Goal: Find specific page/section: Find specific page/section

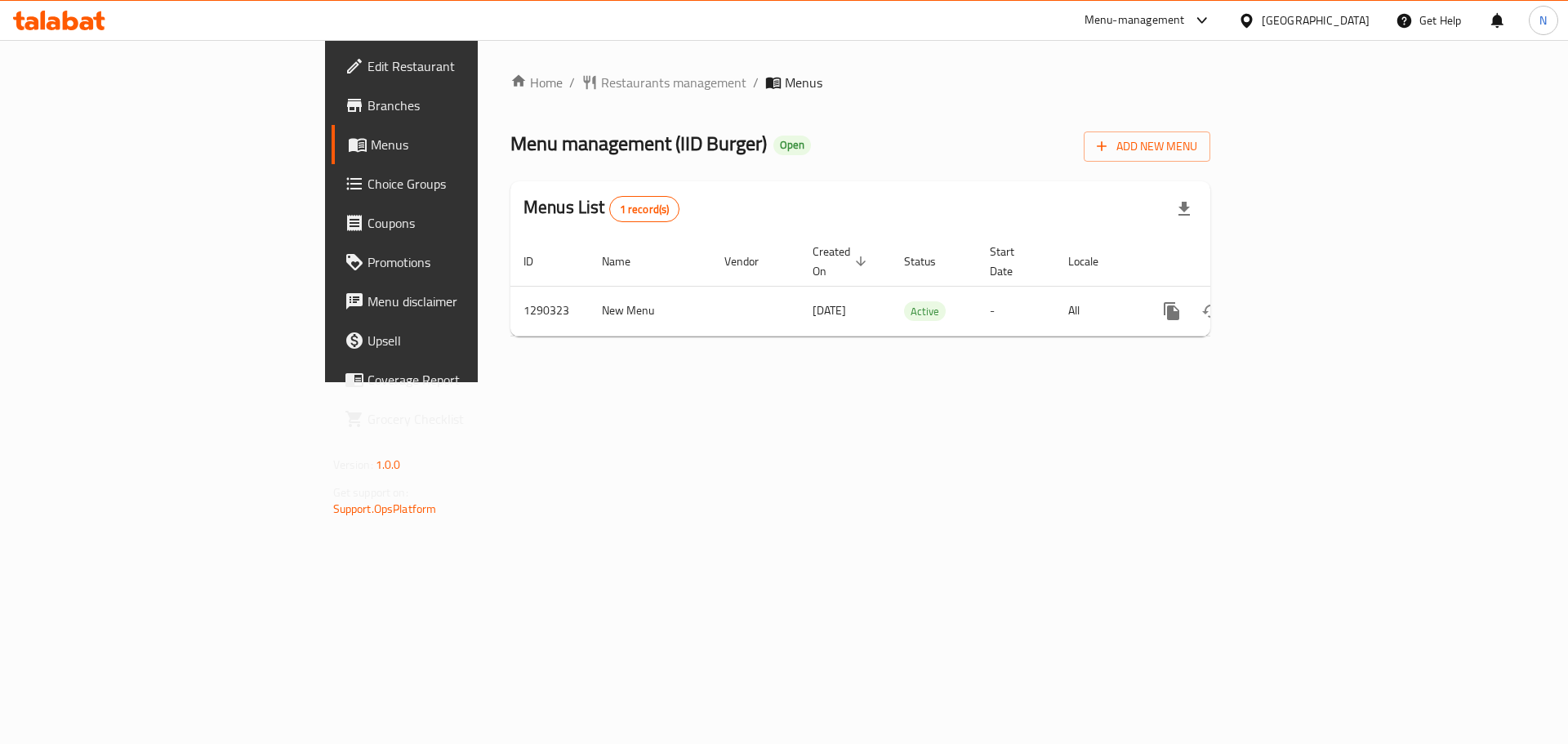
drag, startPoint x: 0, startPoint y: 0, endPoint x: 1294, endPoint y: 30, distance: 1294.3
click at [1294, 30] on div "[GEOGRAPHIC_DATA]" at bounding box center [1304, 21] width 157 height 39
click at [1293, 27] on div "[GEOGRAPHIC_DATA]" at bounding box center [1316, 21] width 108 height 18
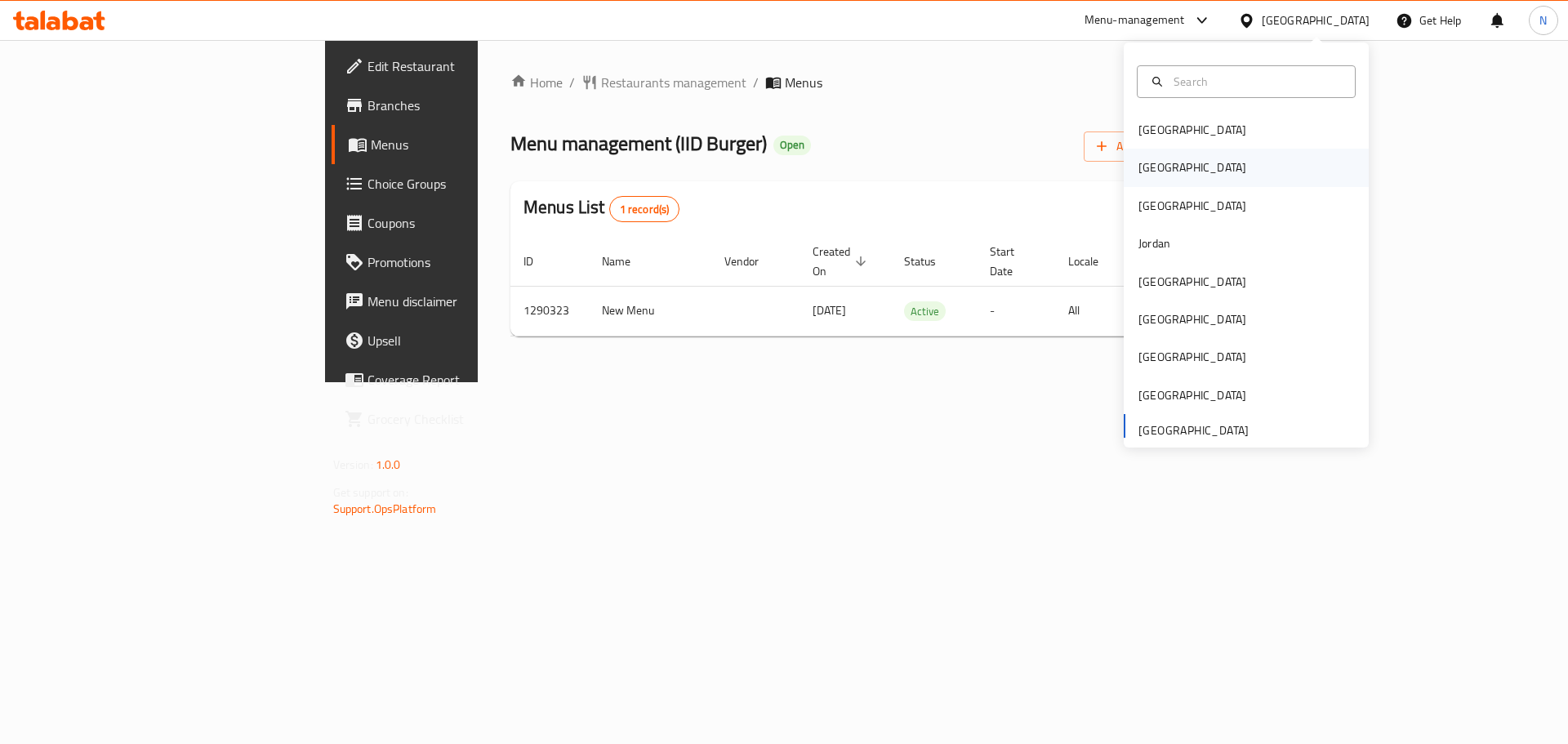
click at [1178, 165] on div "[GEOGRAPHIC_DATA]" at bounding box center [1246, 167] width 245 height 37
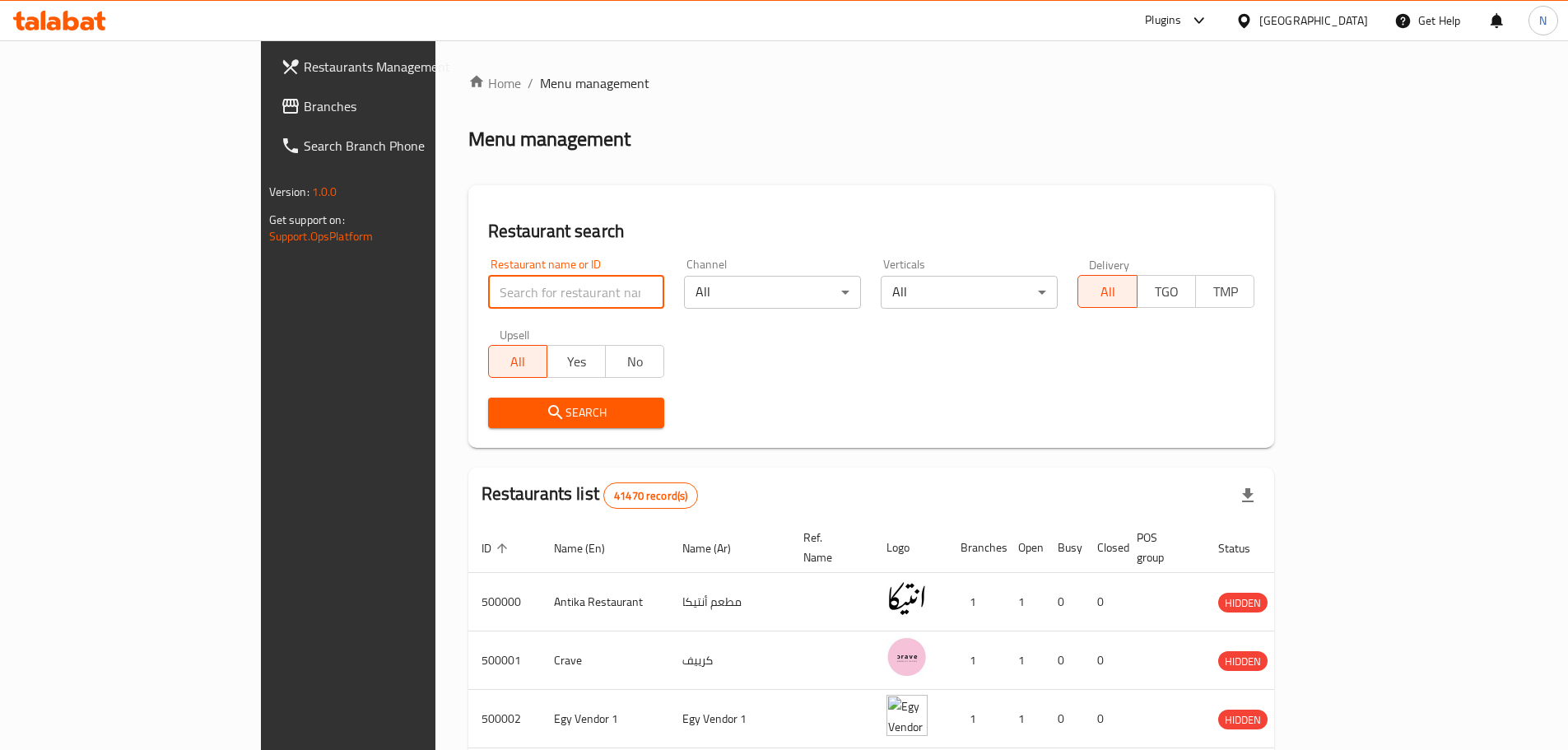
click at [493, 290] on input "search" at bounding box center [576, 292] width 177 height 33
paste input "685451"
type input "685451"
click button "Search" at bounding box center [576, 413] width 177 height 31
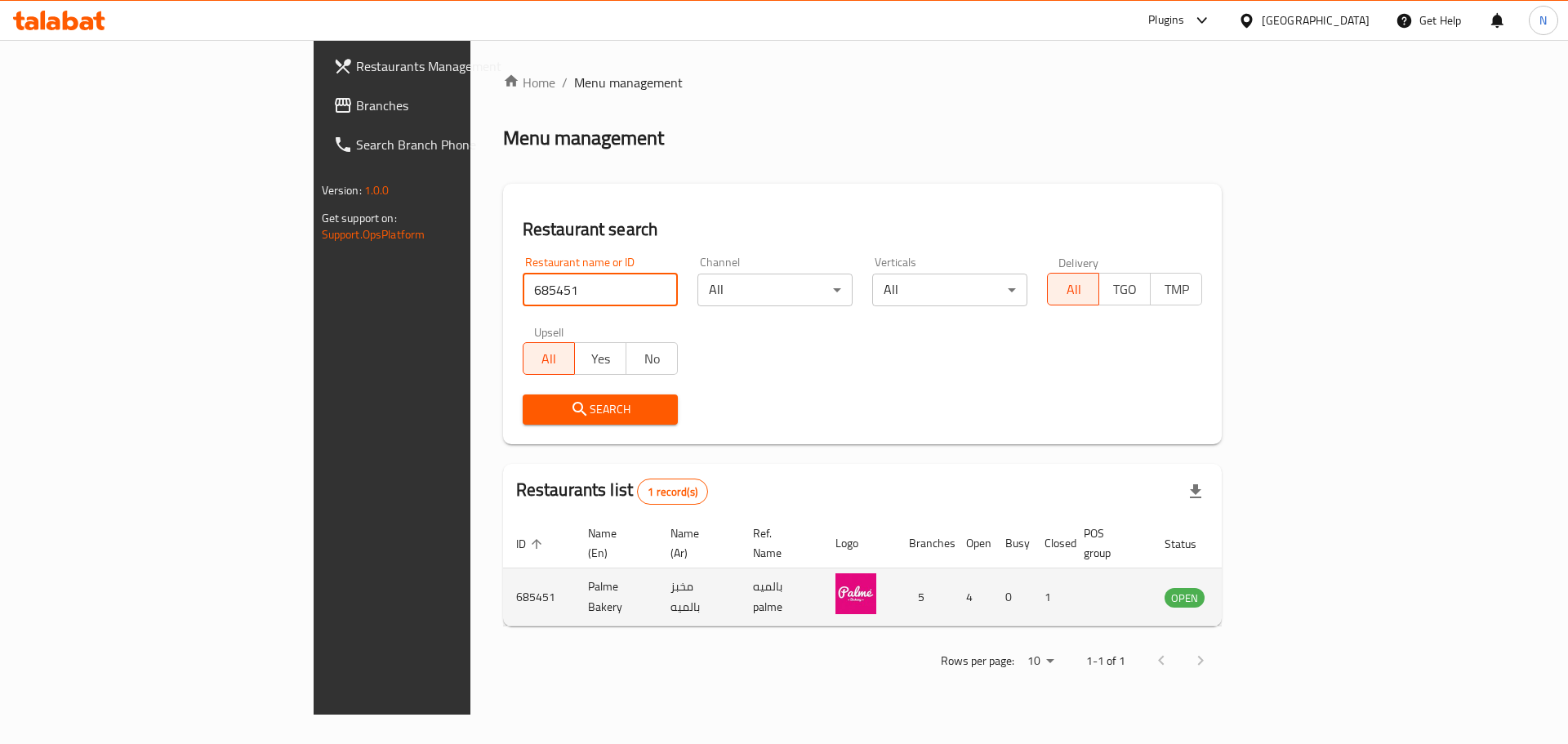
click at [1270, 588] on icon "enhanced table" at bounding box center [1260, 597] width 20 height 20
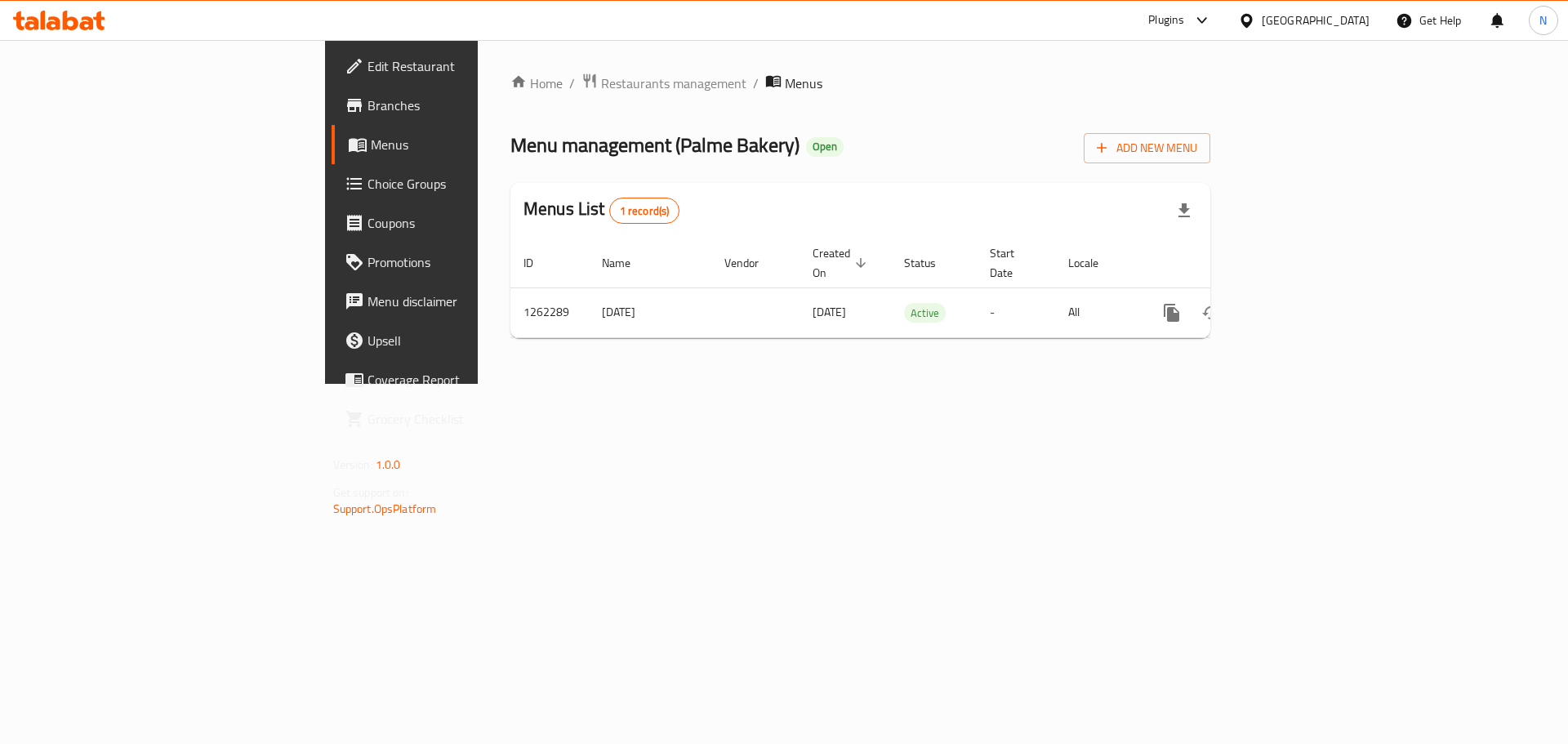
click at [367, 113] on span "Branches" at bounding box center [470, 105] width 207 height 20
